Goal: Book appointment/travel/reservation

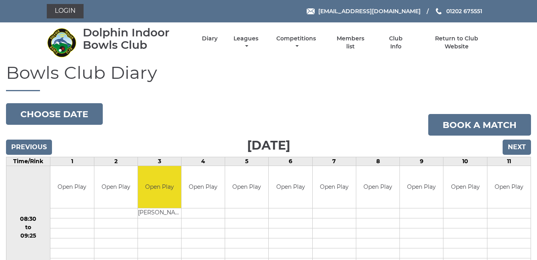
click at [327, 53] on li "Members list" at bounding box center [343, 43] width 51 height 24
click at [296, 37] on link "Competitions" at bounding box center [297, 44] width 44 height 16
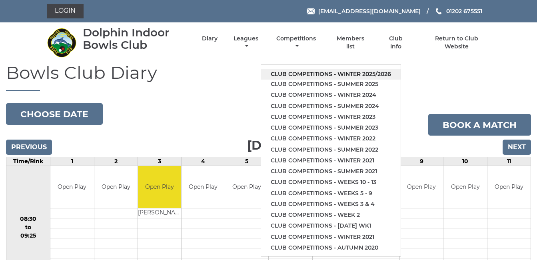
click at [329, 72] on link "Club competitions - Winter 2025/2026" at bounding box center [330, 74] width 139 height 11
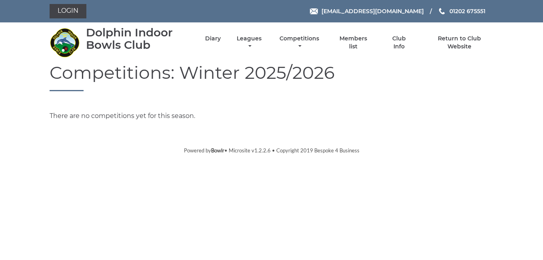
drag, startPoint x: 424, startPoint y: 115, endPoint x: 349, endPoint y: 80, distance: 83.1
click at [349, 80] on div "Competitions: Winter 2025/2026 There are no competitions yet for this season." at bounding box center [272, 92] width 456 height 58
click at [249, 39] on link "Leagues" at bounding box center [249, 44] width 29 height 16
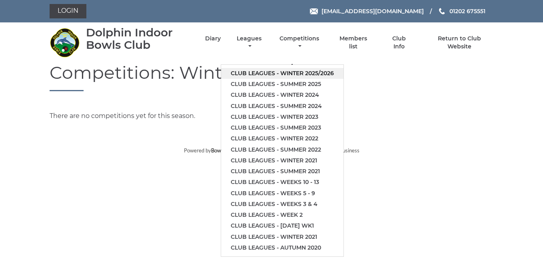
click at [265, 68] on link "Club leagues - Winter 2025/2026" at bounding box center [282, 73] width 122 height 11
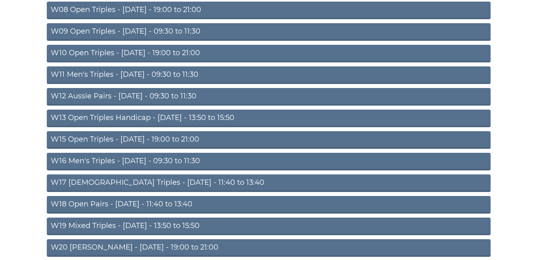
scroll to position [240, 0]
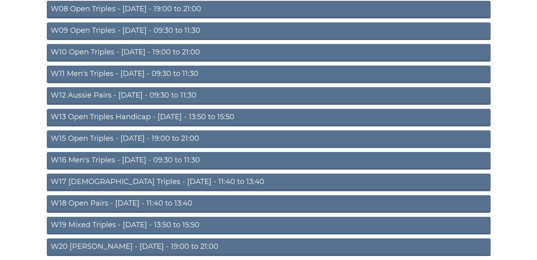
click at [128, 199] on link "W18 Open Pairs - Friday - 11:40 to 13:40" at bounding box center [269, 204] width 444 height 18
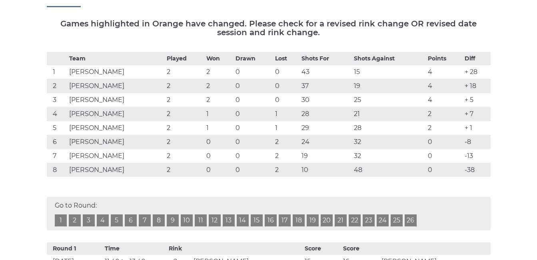
scroll to position [112, 0]
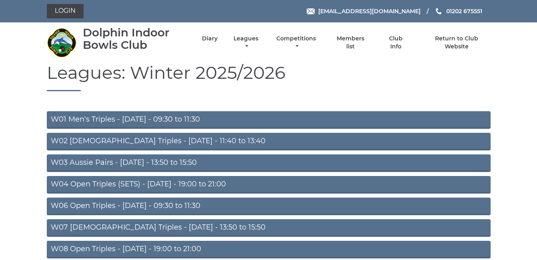
scroll to position [240, 0]
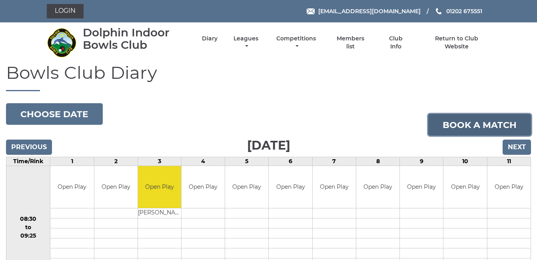
click at [502, 130] on link "Book a match" at bounding box center [479, 125] width 103 height 22
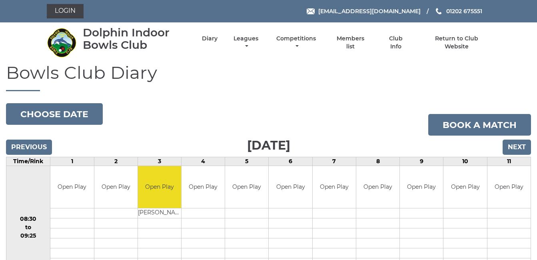
click at [165, 86] on h1 "Bowls Club Diary" at bounding box center [268, 77] width 525 height 28
click at [516, 144] on input "Next" at bounding box center [516, 146] width 28 height 15
